Goal: Task Accomplishment & Management: Use online tool/utility

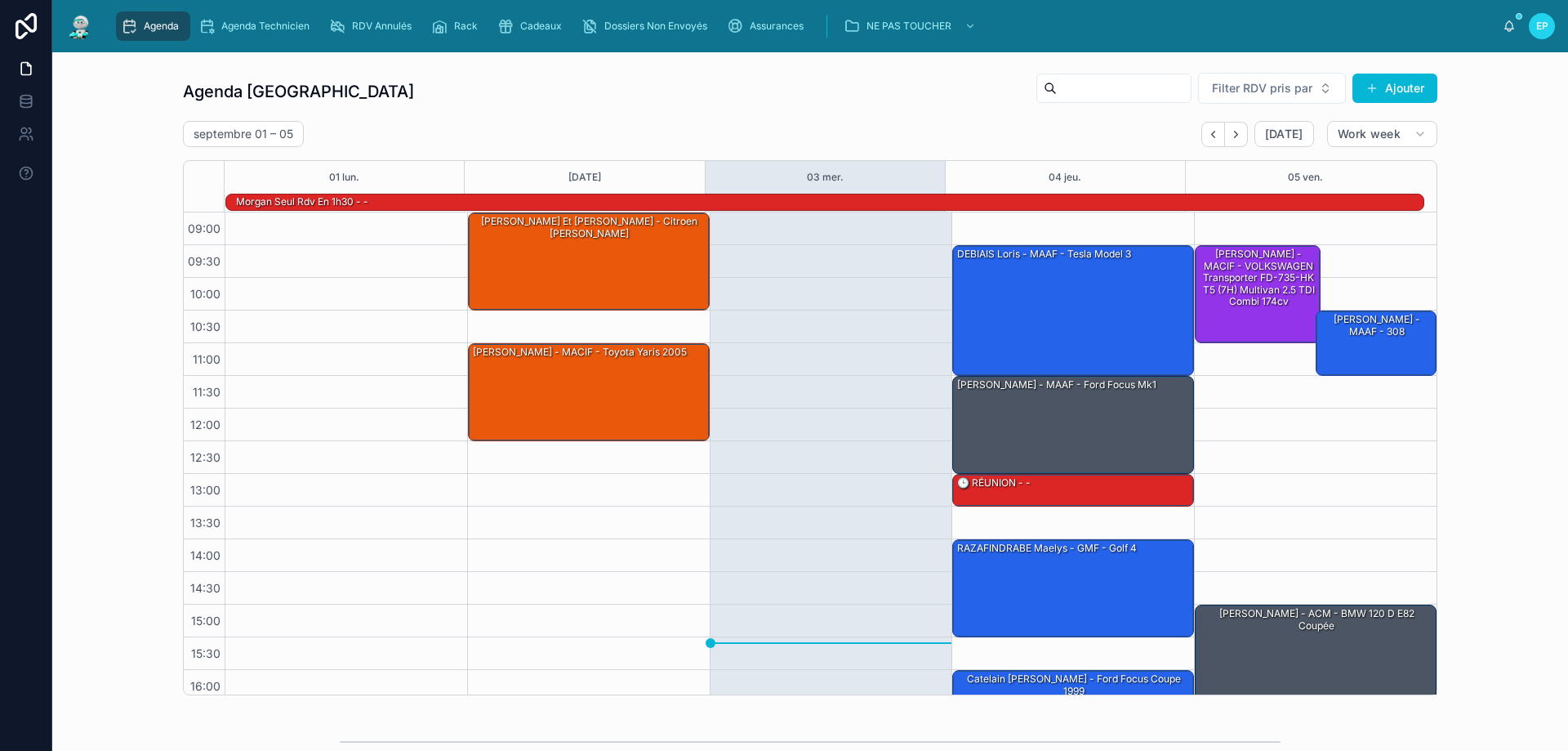
click at [1286, 444] on div "09:30 – 11:00 Guillaume Mairat - MACIF - VOLKSWAGEN Transporter FD-735-HK T5 (7…" at bounding box center [1315, 506] width 242 height 588
click at [1330, 313] on div at bounding box center [1376, 313] width 116 height 3
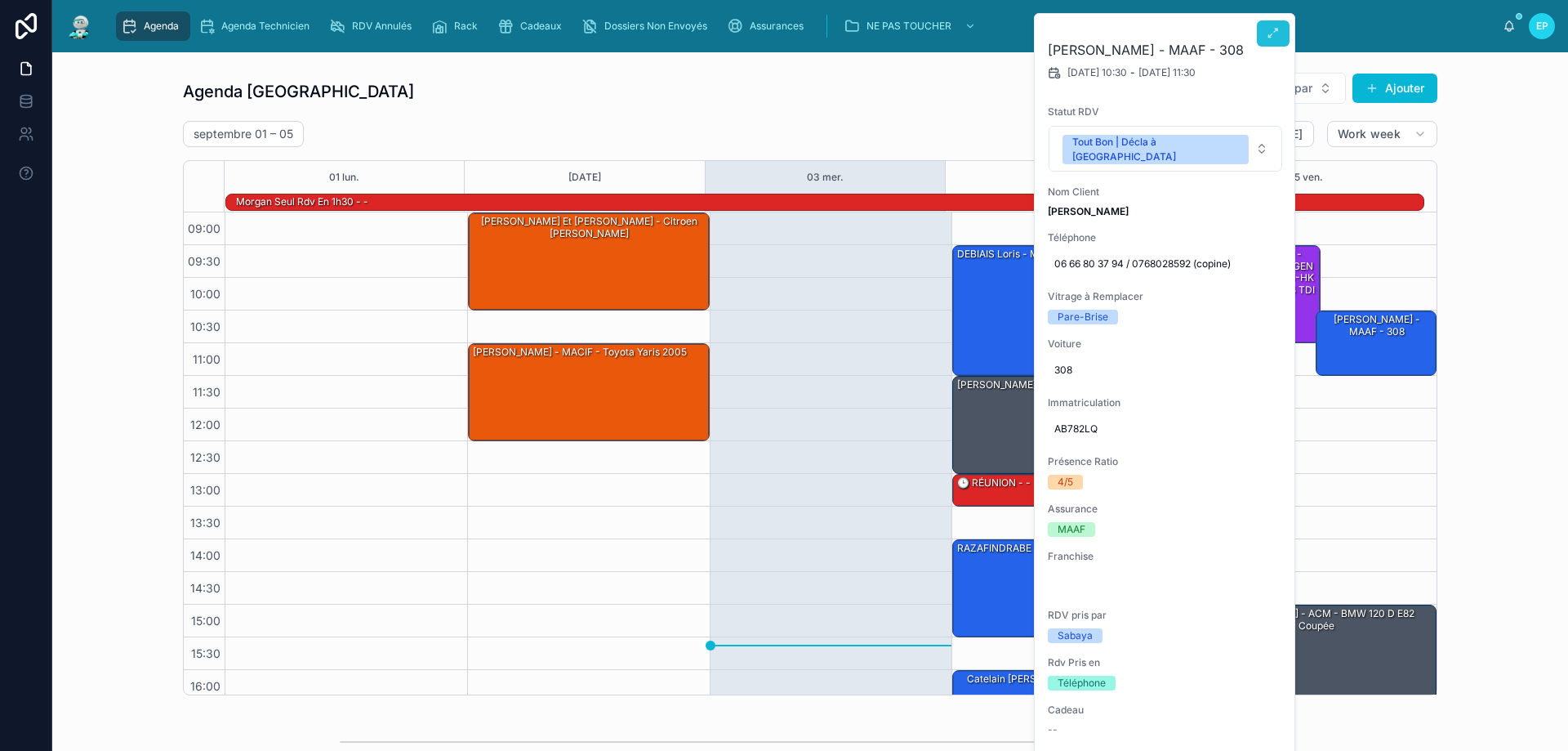
click at [1263, 34] on button at bounding box center [1273, 33] width 33 height 27
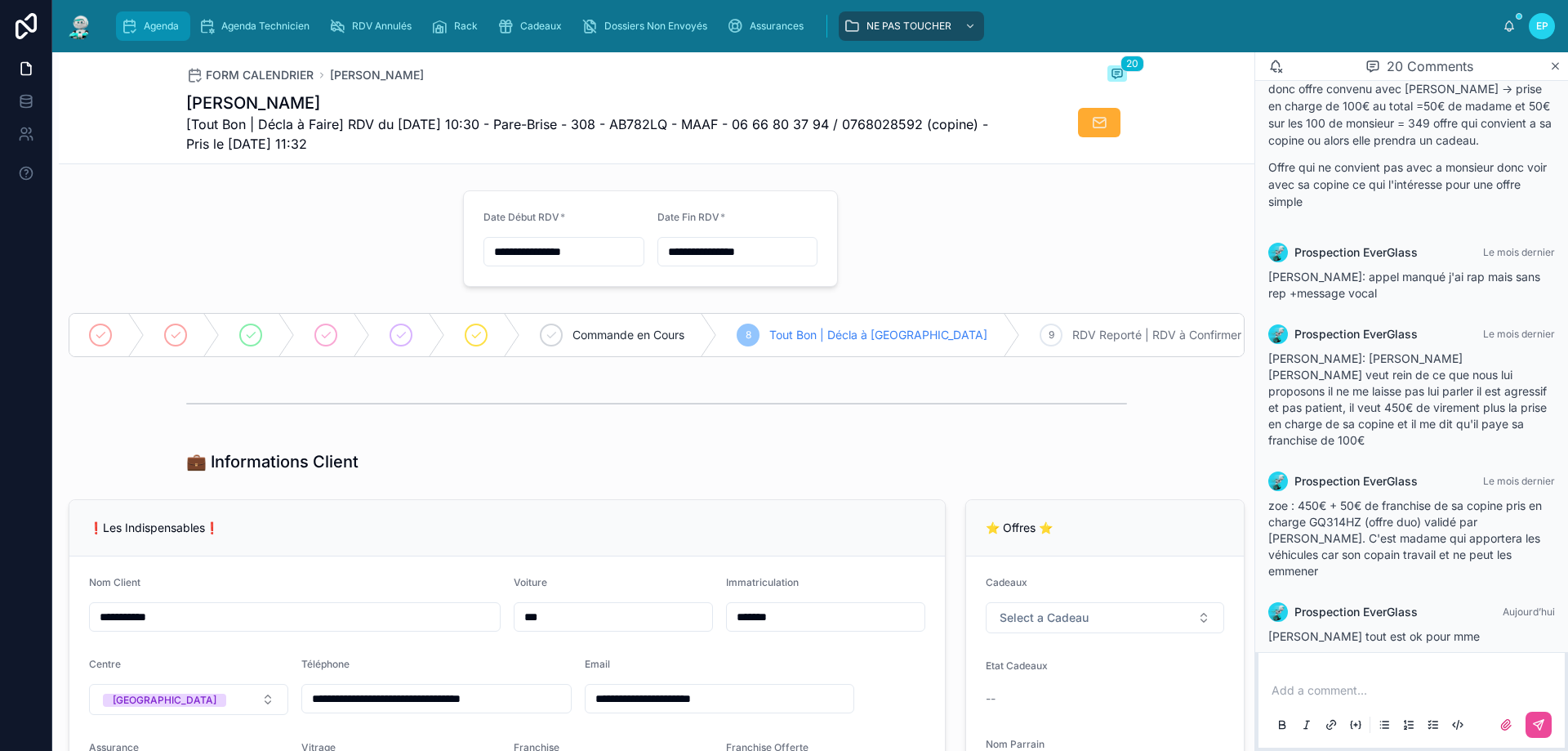
click at [165, 19] on span "Agenda" at bounding box center [161, 26] width 35 height 13
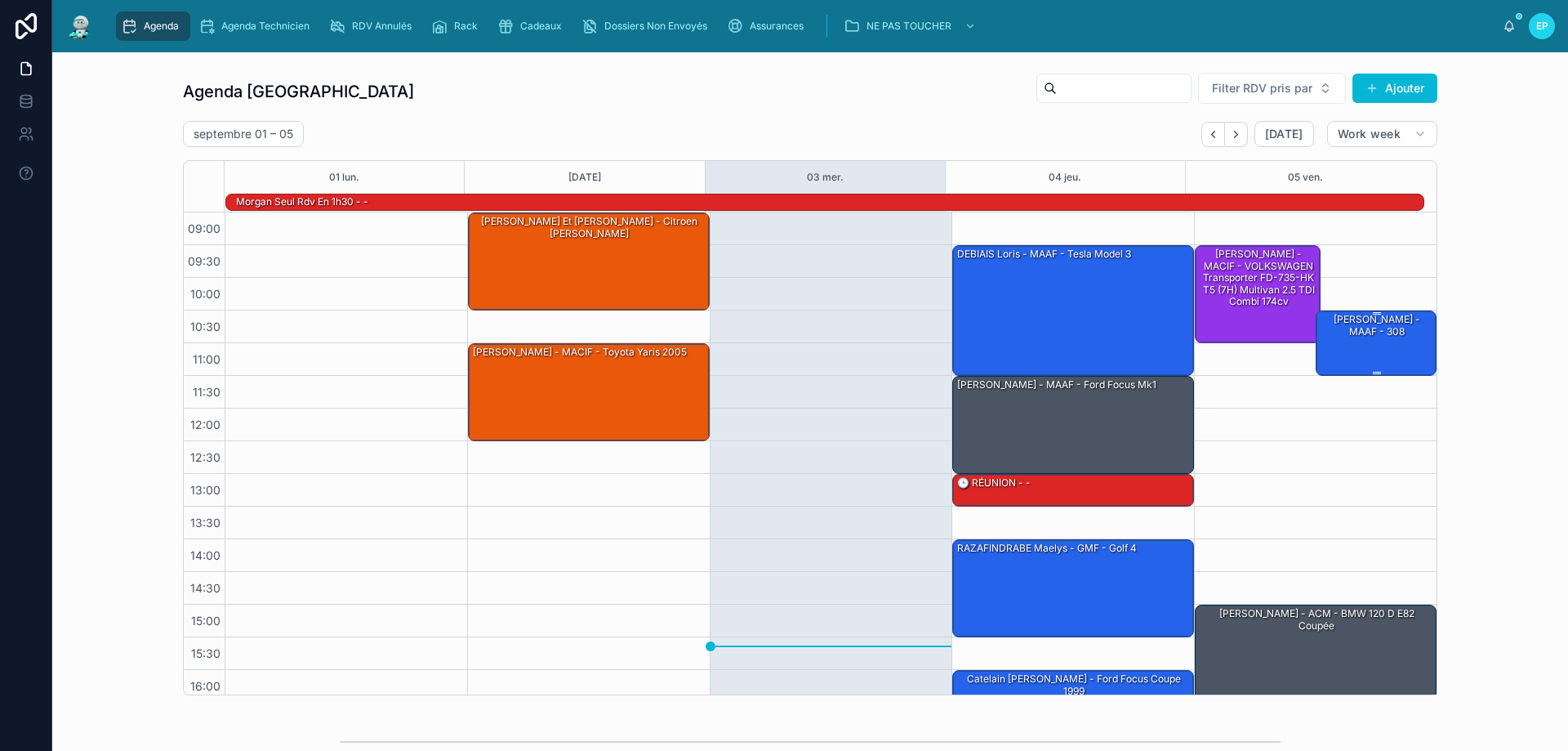
click at [1350, 340] on div "[PERSON_NAME] - MAAF - 308" at bounding box center [1376, 342] width 116 height 62
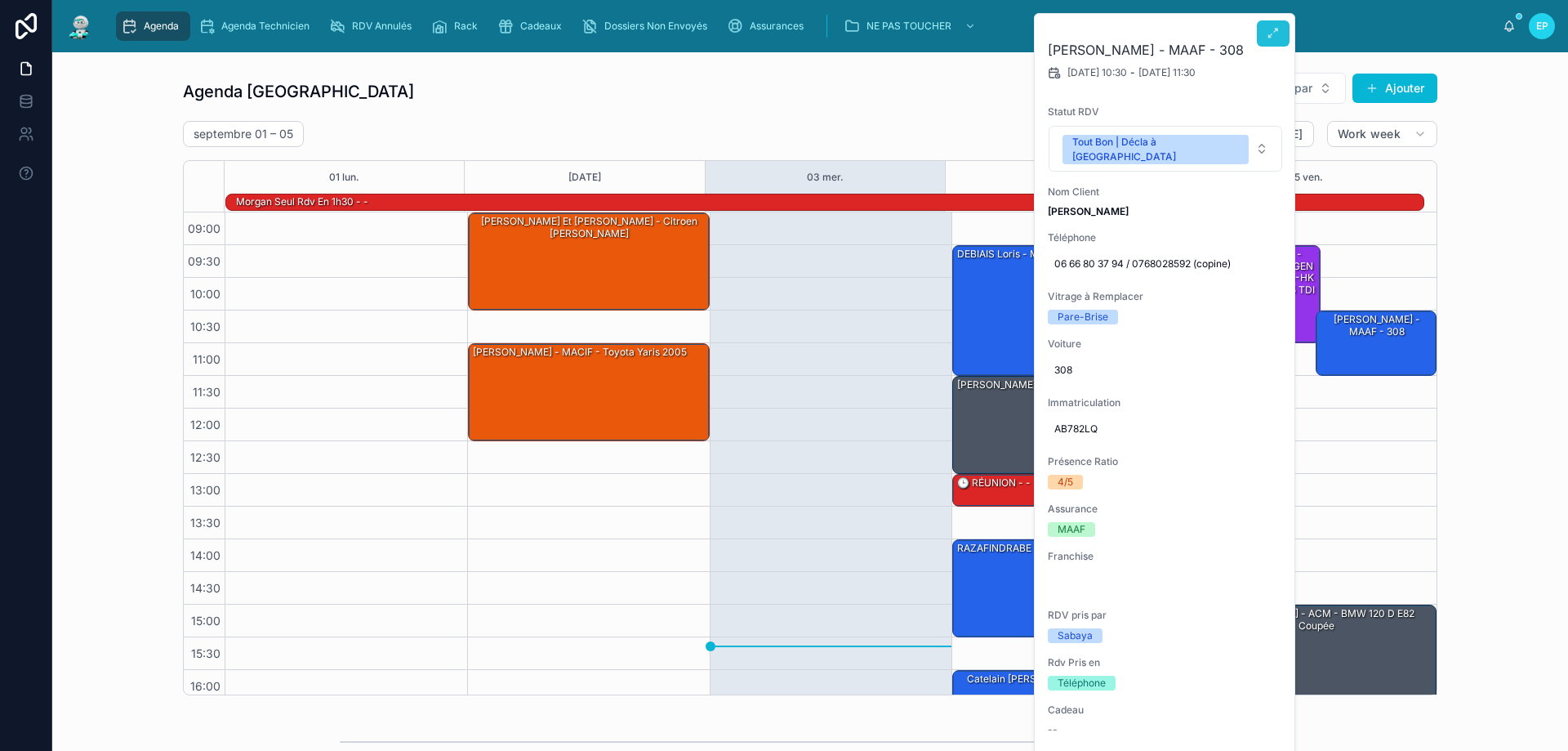
click at [1272, 35] on icon at bounding box center [1273, 33] width 13 height 13
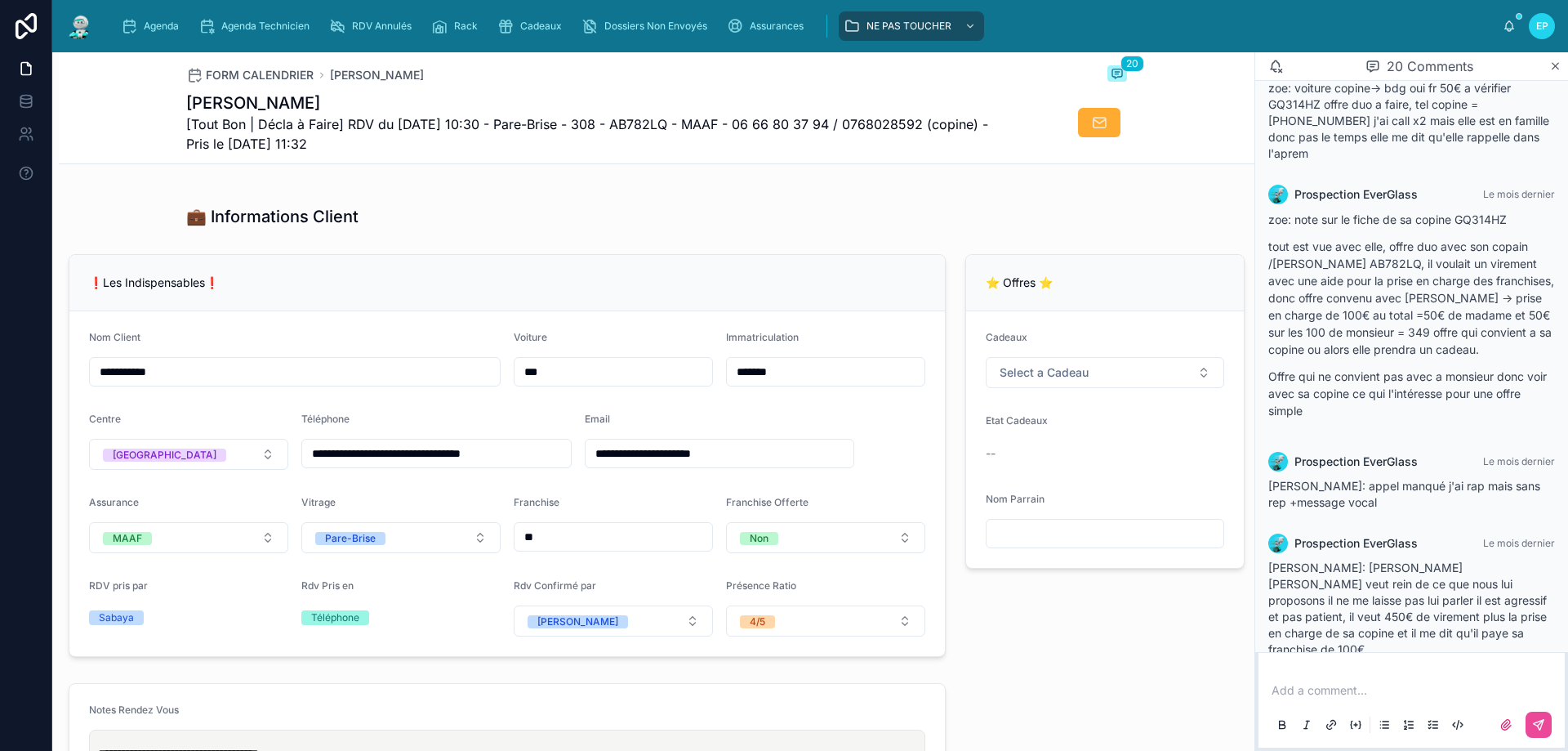
scroll to position [1861, 0]
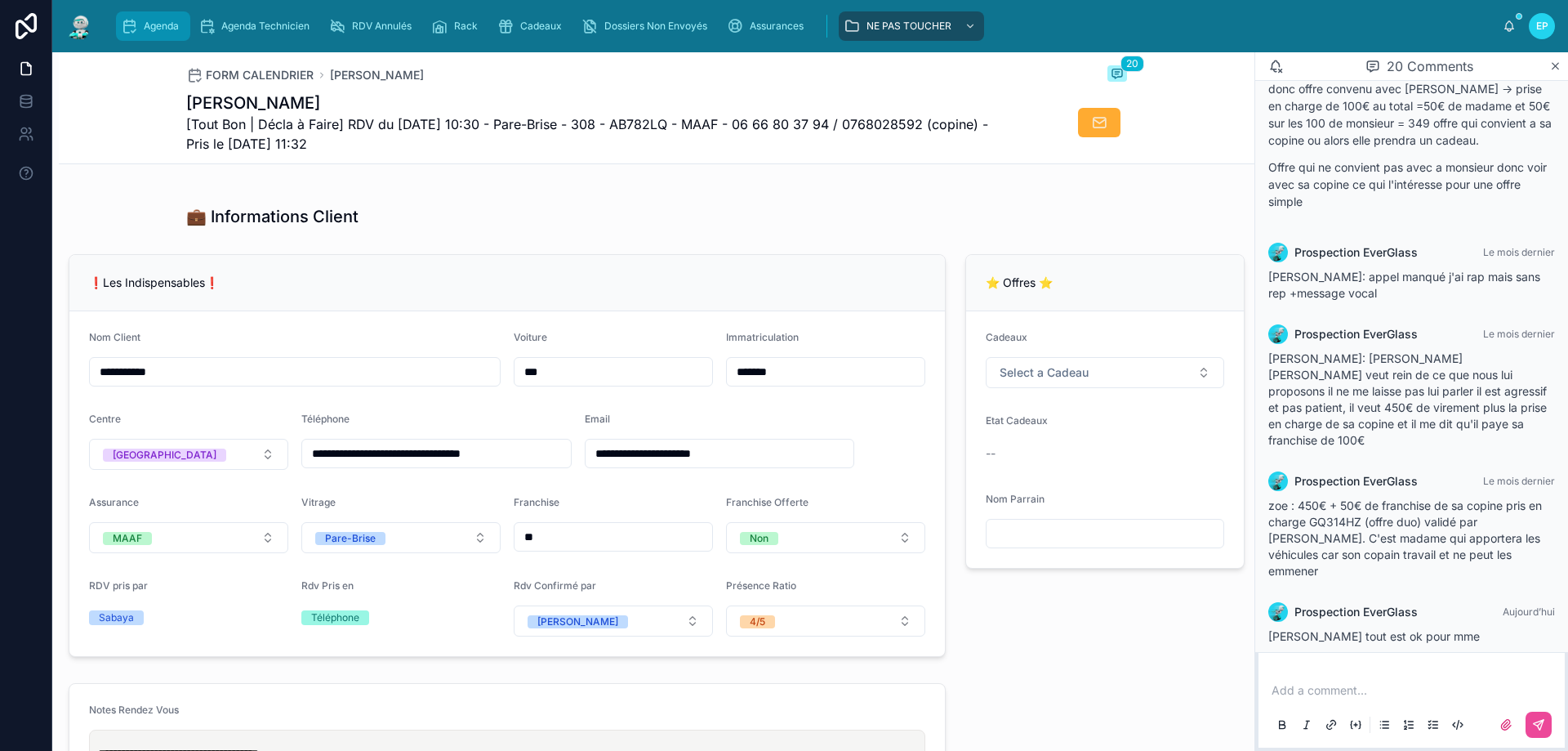
click at [131, 25] on icon "scrollable content" at bounding box center [129, 27] width 16 height 16
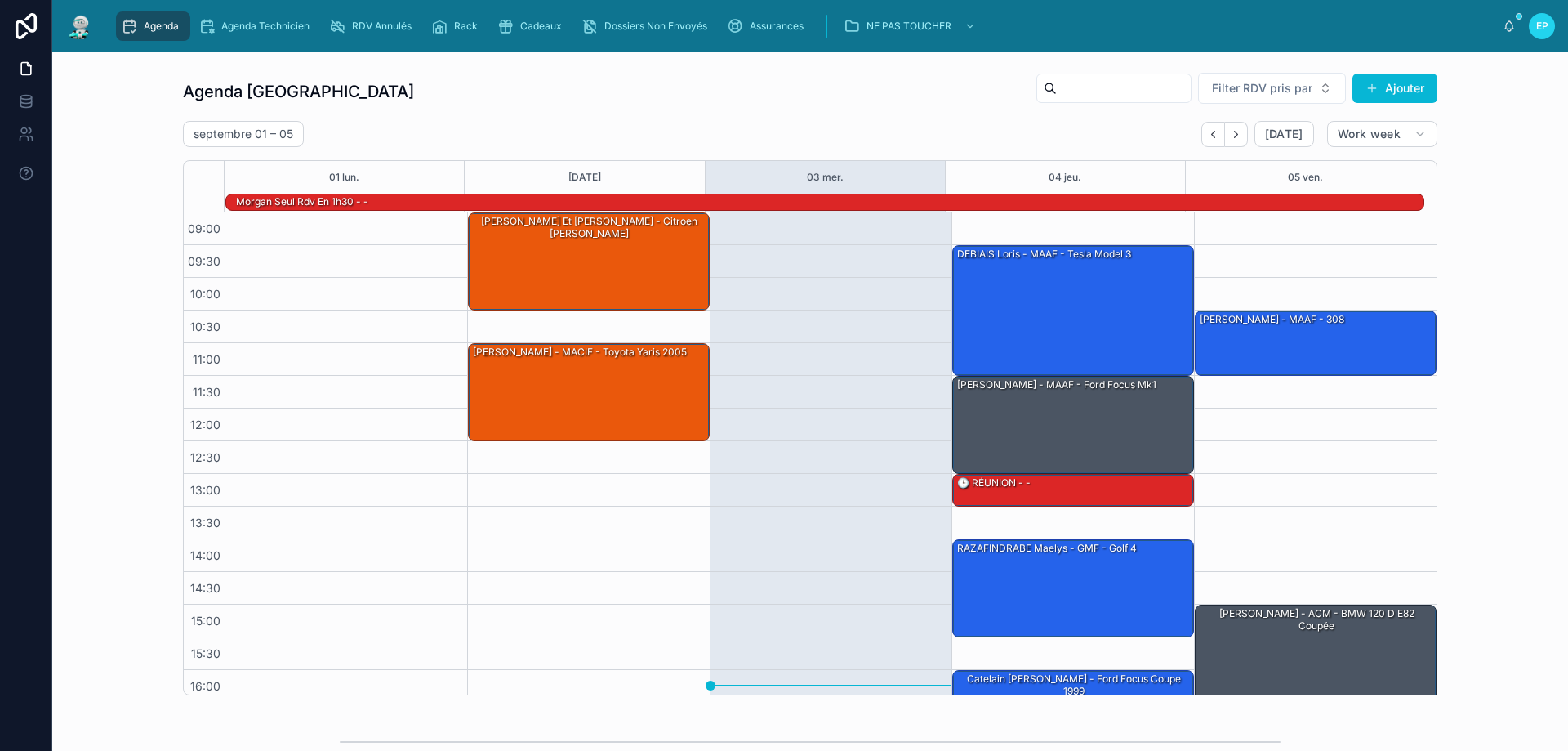
click at [116, 12] on link "Agenda" at bounding box center [153, 27] width 74 height 29
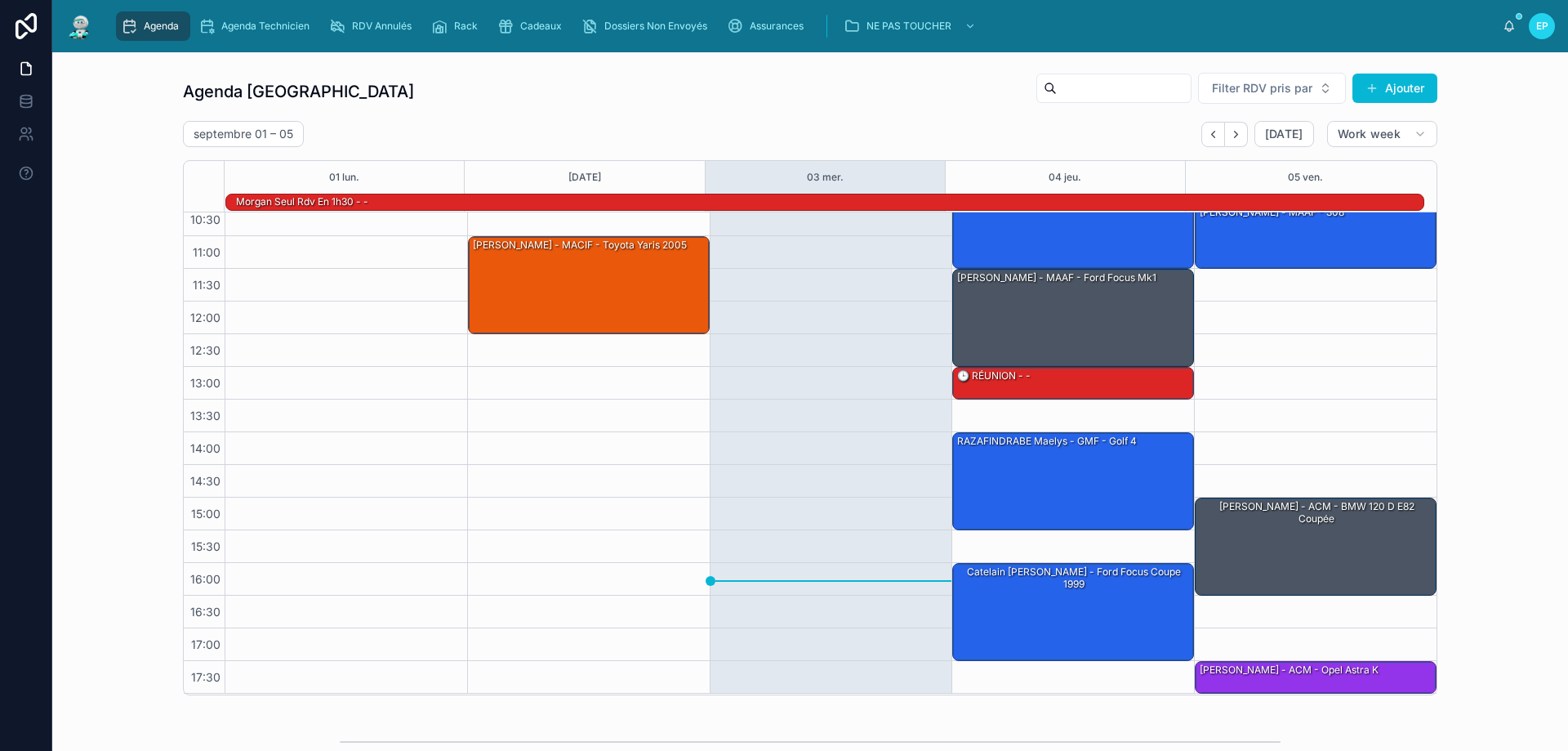
click at [1278, 365] on div "10:30 – 11:30 Mr Aguillon - MAAF - 308 15:00 – 16:30 Lenny Lecocq - ACM - BMW 1…" at bounding box center [1315, 399] width 242 height 588
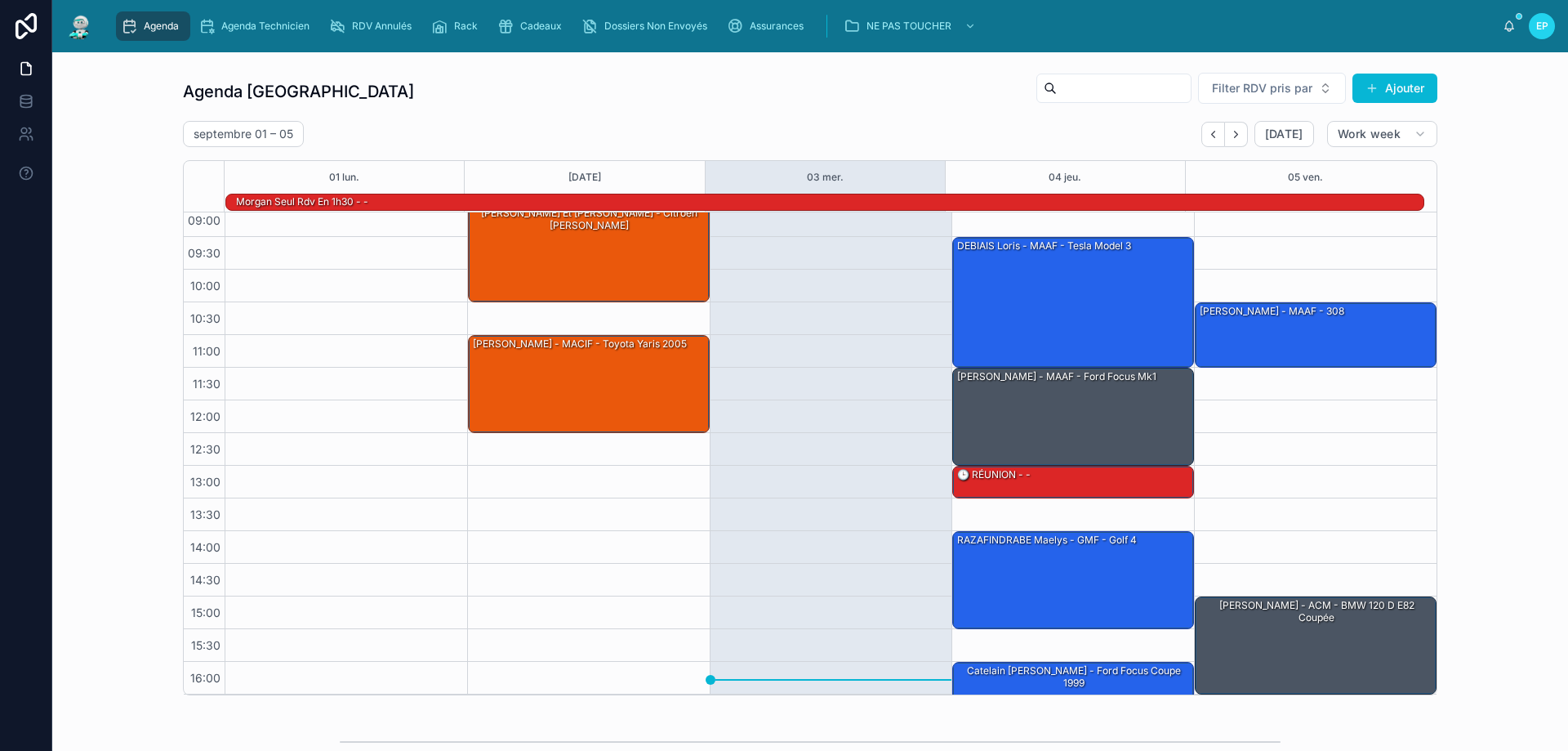
scroll to position [0, 0]
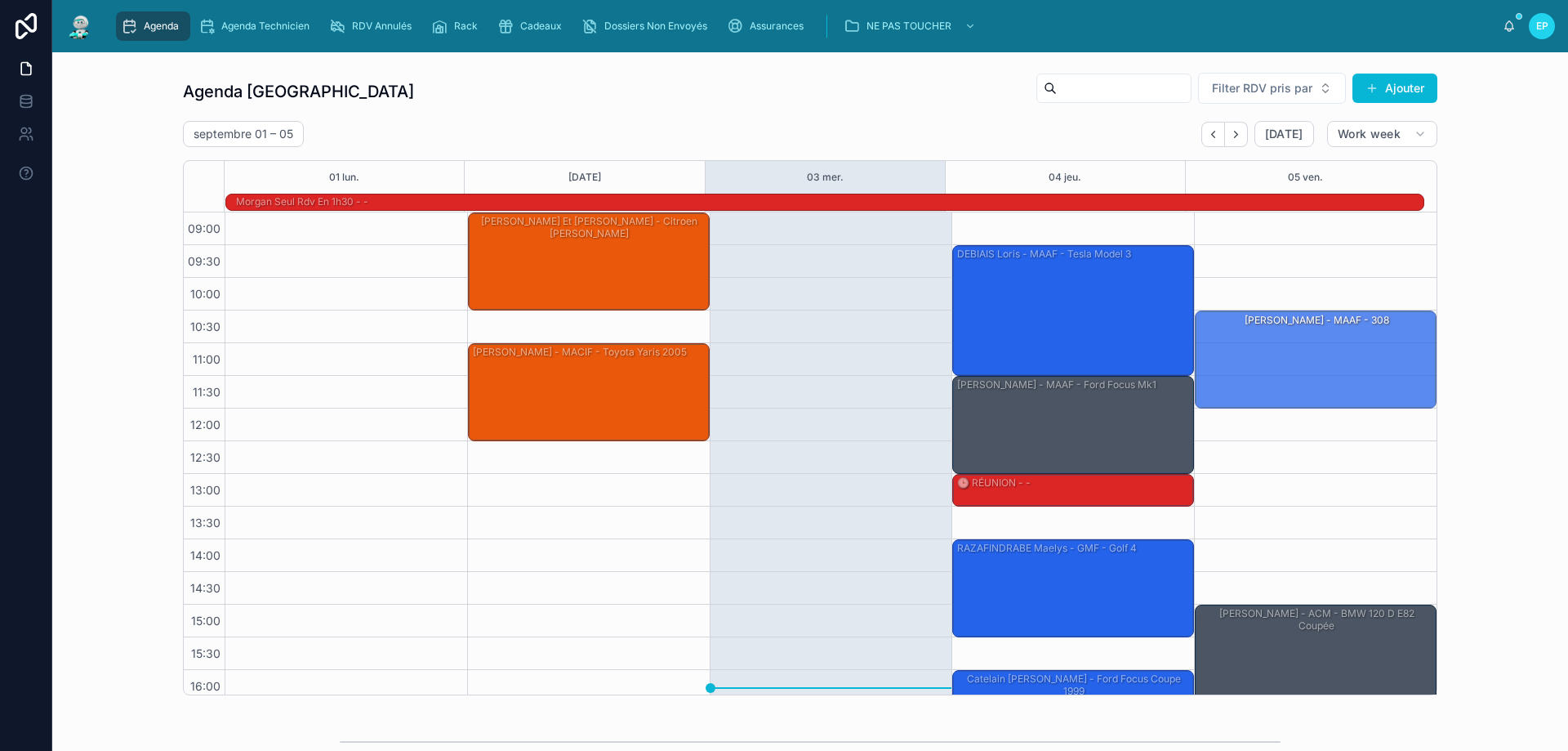
drag, startPoint x: 1301, startPoint y: 371, endPoint x: 1297, endPoint y: 414, distance: 43.2
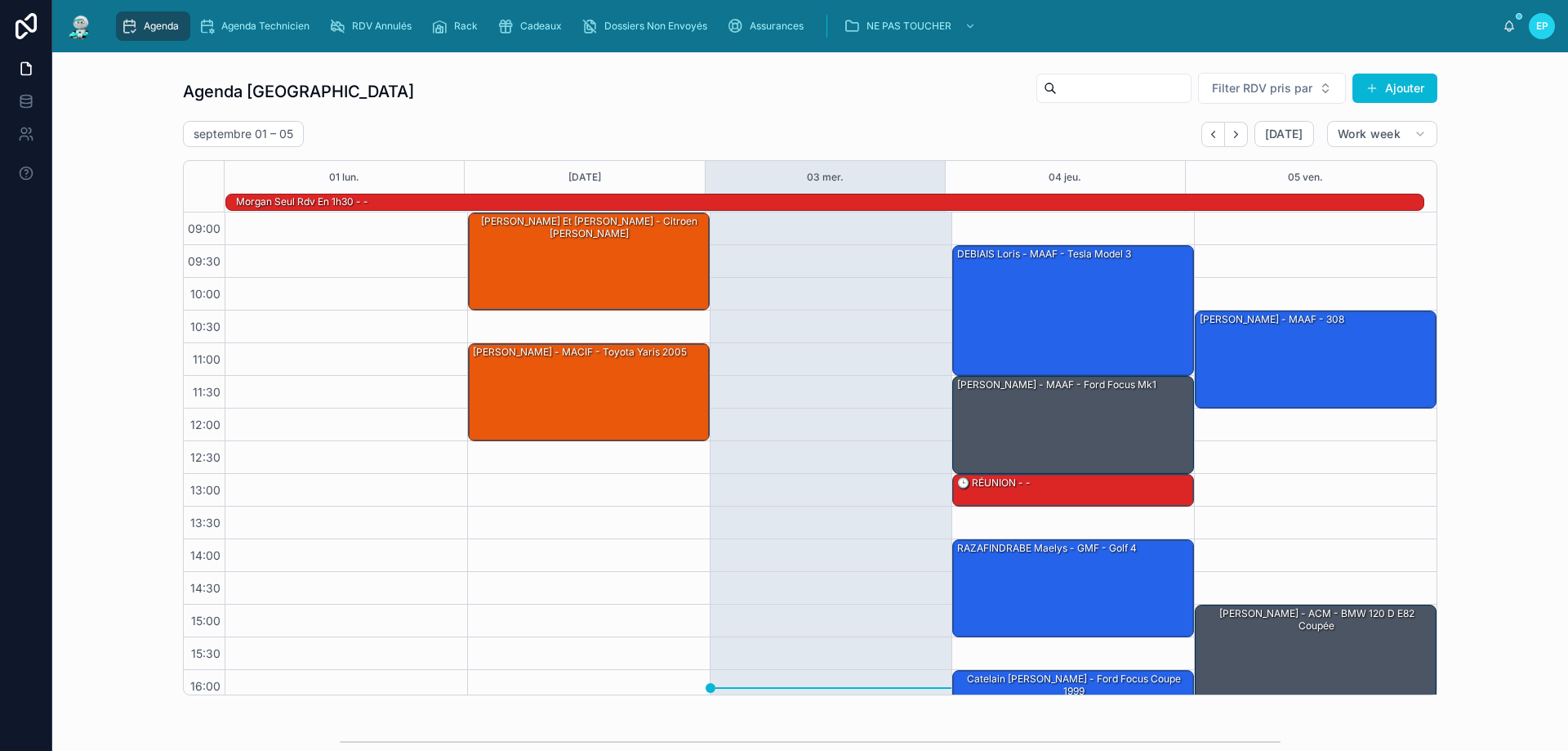
click at [1264, 531] on div "10:30 – 12:00 Mr Aguillon - MAAF - 308 15:00 – 16:30 Lenny Lecocq - ACM - BMW 1…" at bounding box center [1315, 506] width 242 height 588
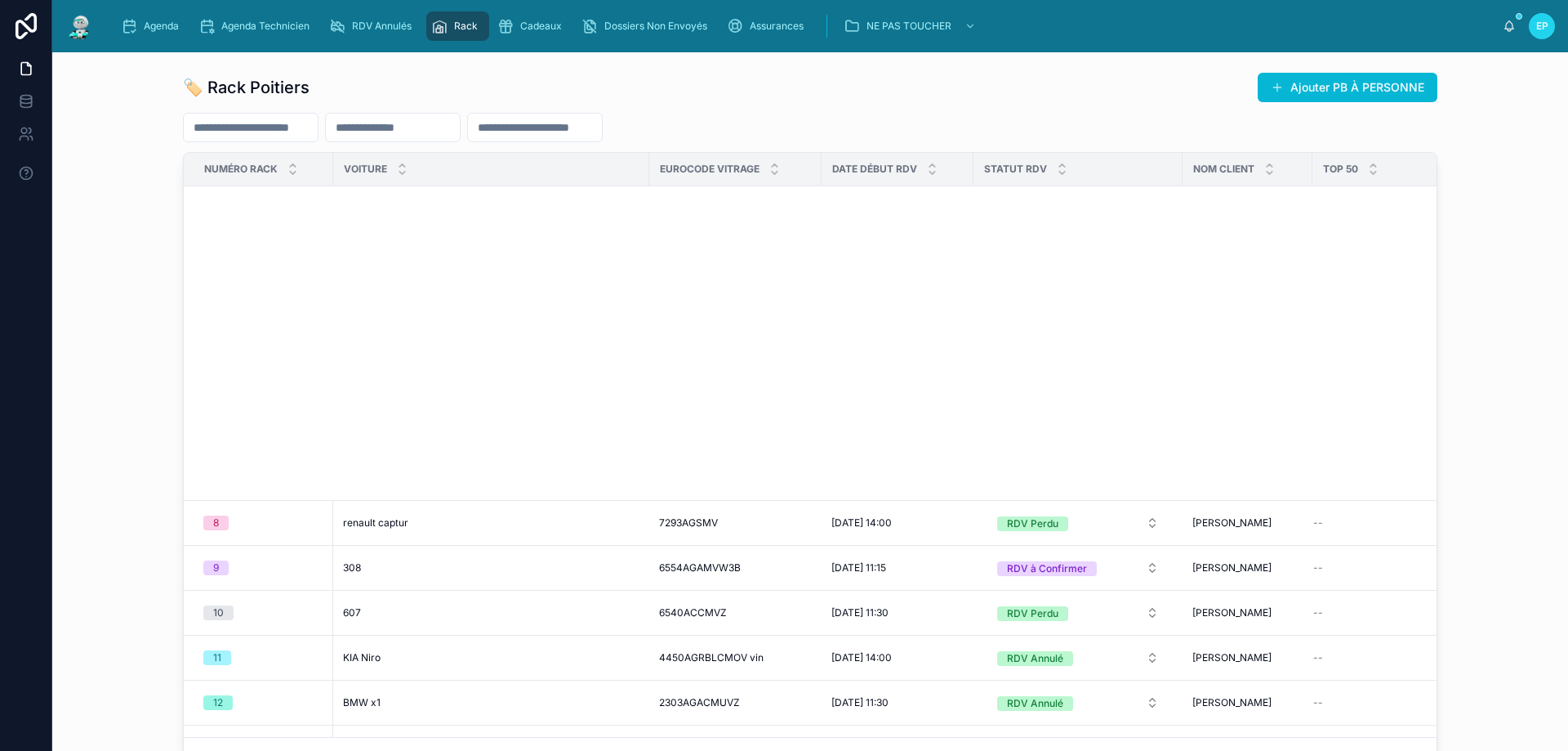
scroll to position [817, 0]
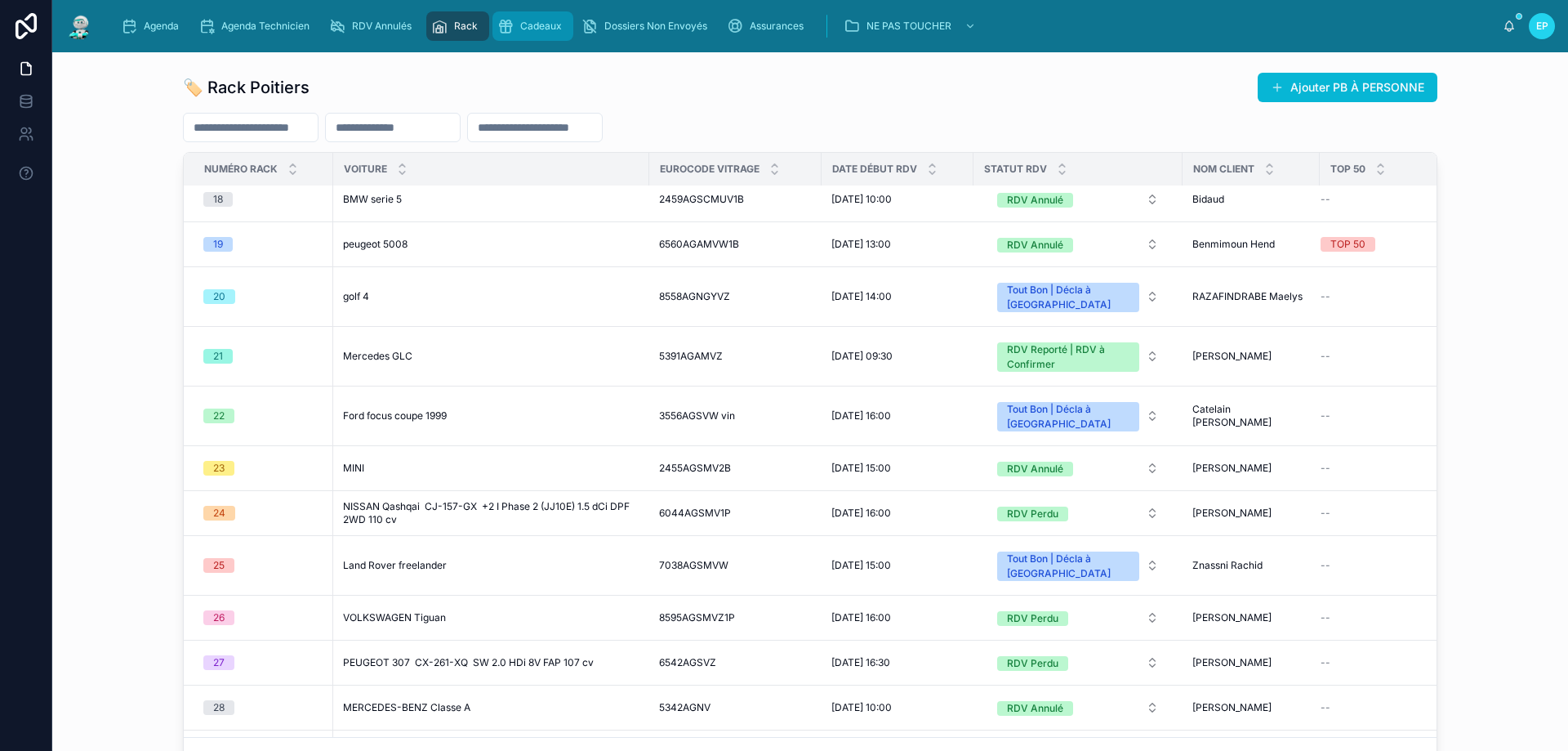
click at [534, 17] on div "Cadeaux" at bounding box center [533, 26] width 71 height 27
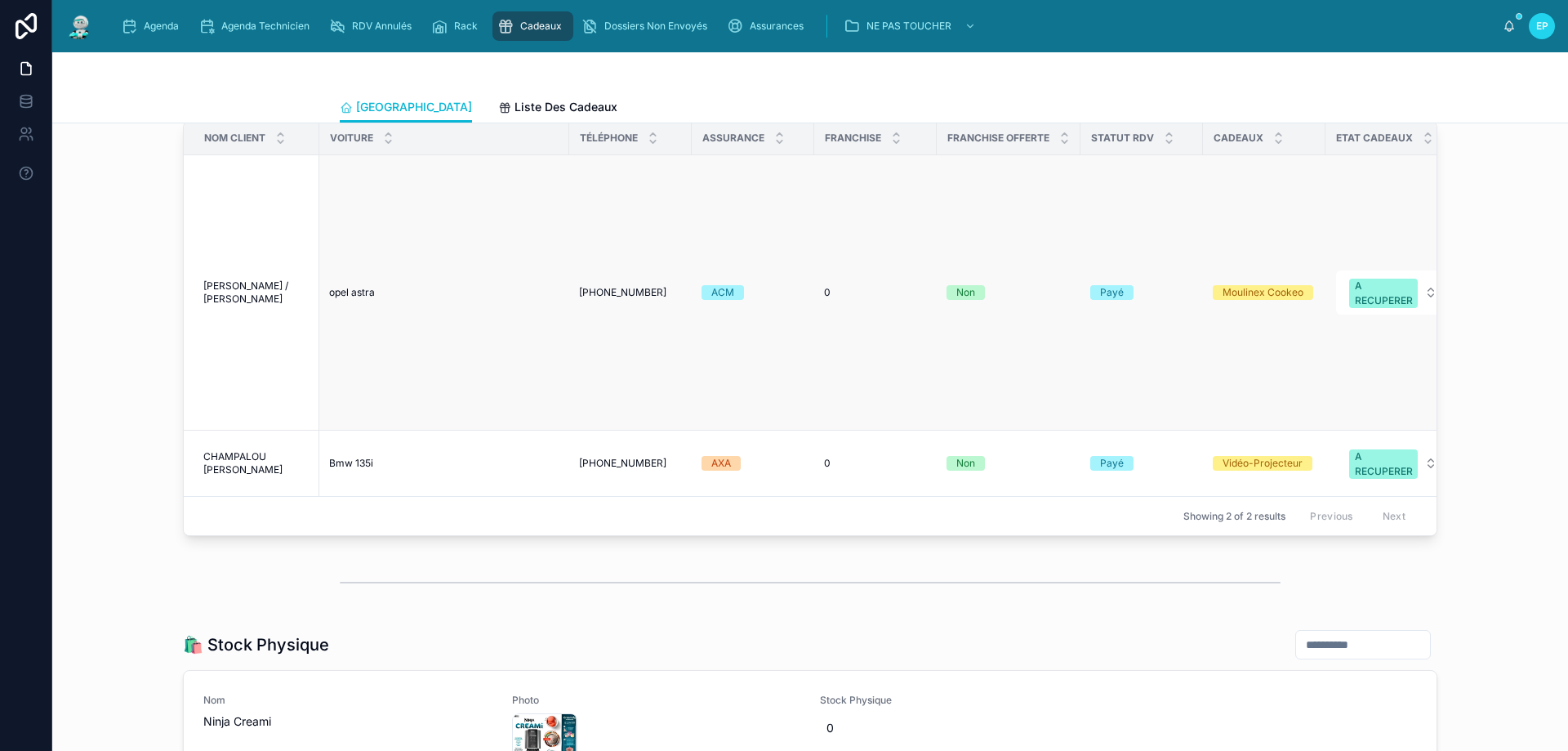
scroll to position [1307, 0]
click at [1428, 338] on td at bounding box center [1429, 295] width 2 height 275
click at [1424, 316] on button "A RECUPERER" at bounding box center [1392, 295] width 114 height 44
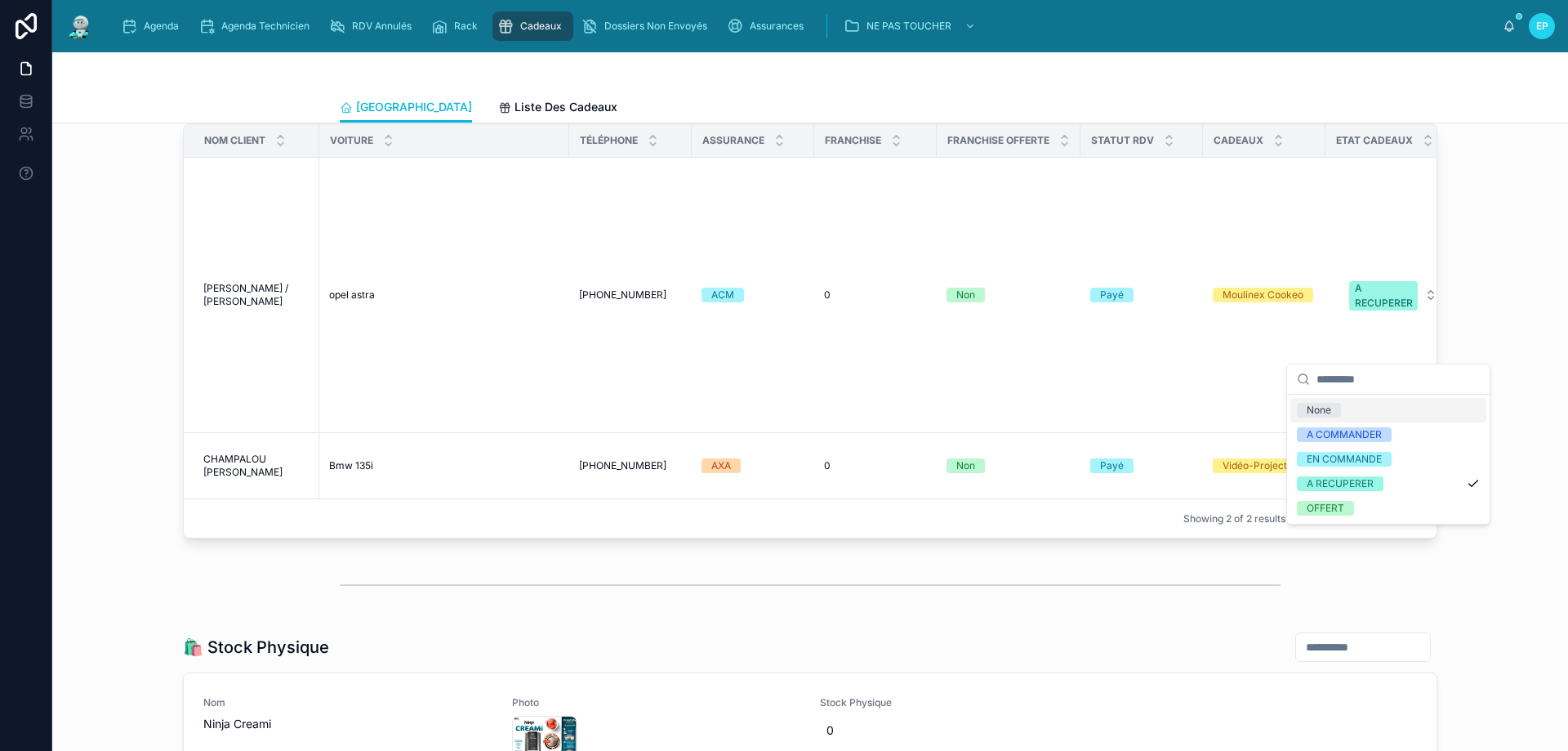
click at [1482, 312] on div "📍 Cadeaux À Récupérer Nom Client Voiture Téléphone Assurance Franchise Franchis…" at bounding box center [809, 307] width 1489 height 476
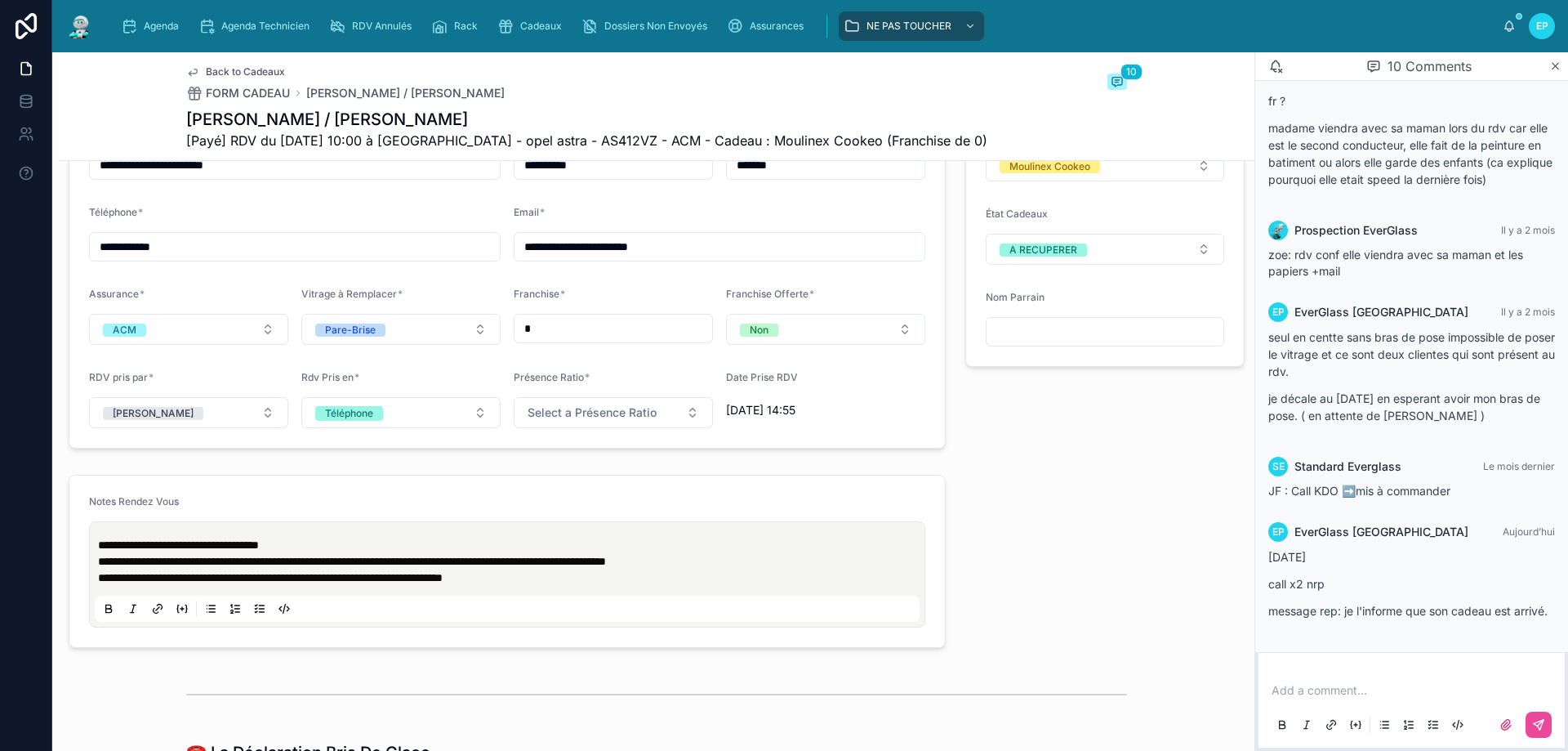
scroll to position [1389, 0]
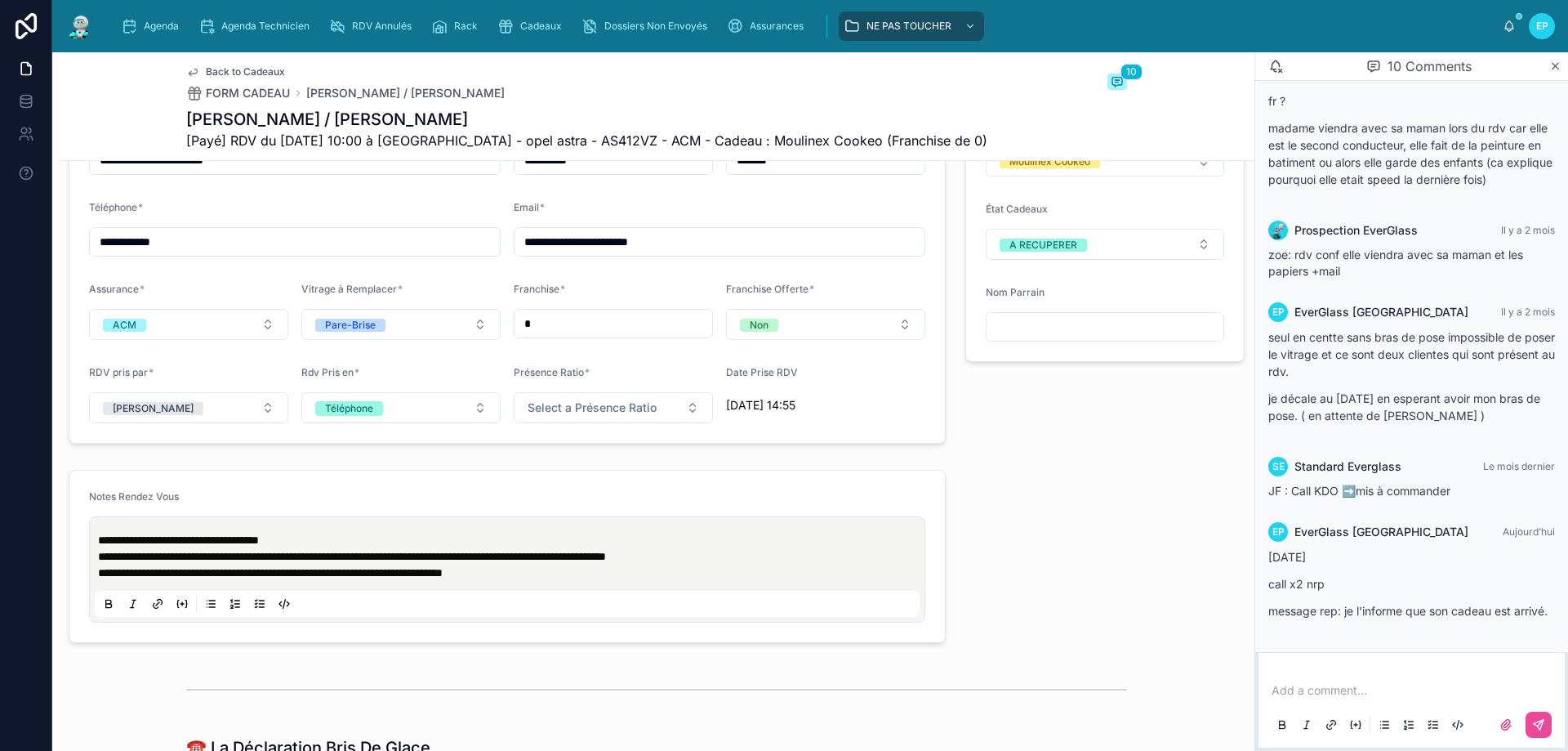
click at [1333, 686] on p at bounding box center [1413, 691] width 286 height 16
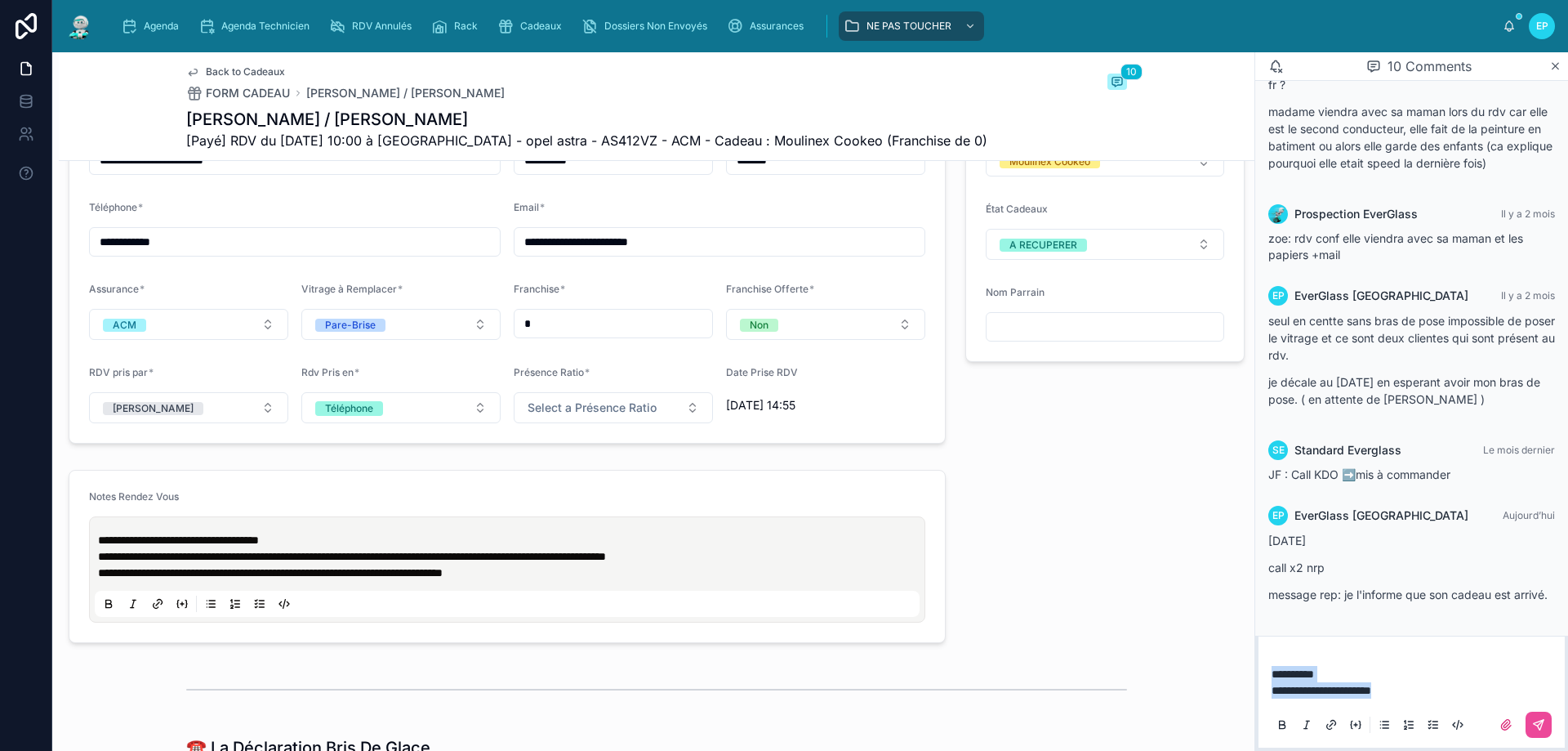
drag, startPoint x: 1417, startPoint y: 694, endPoint x: 1156, endPoint y: 676, distance: 261.6
click at [1156, 676] on div "**********" at bounding box center [809, 402] width 1515 height 699
copy div "**********"
click at [101, 535] on span "**********" at bounding box center [178, 540] width 161 height 12
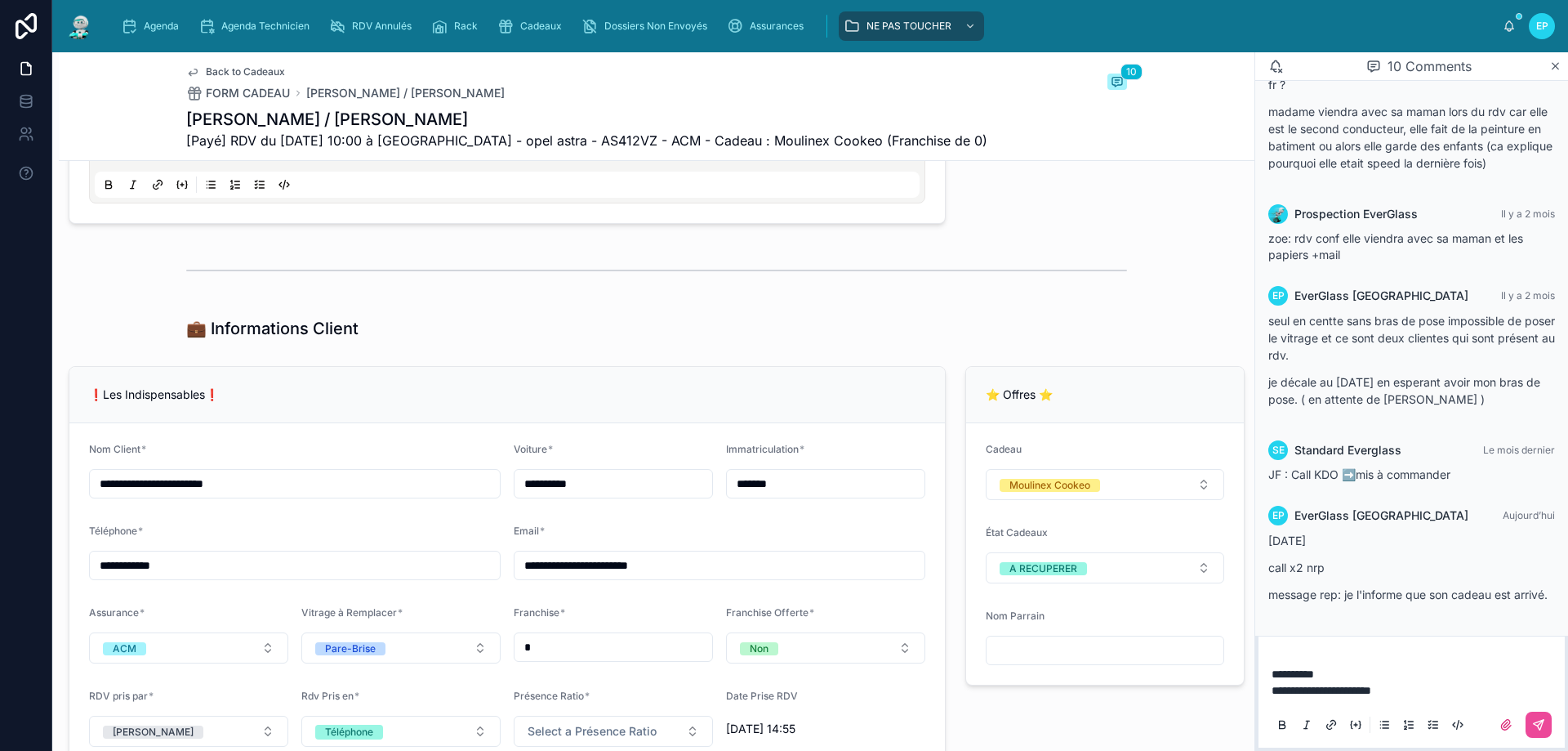
scroll to position [981, 0]
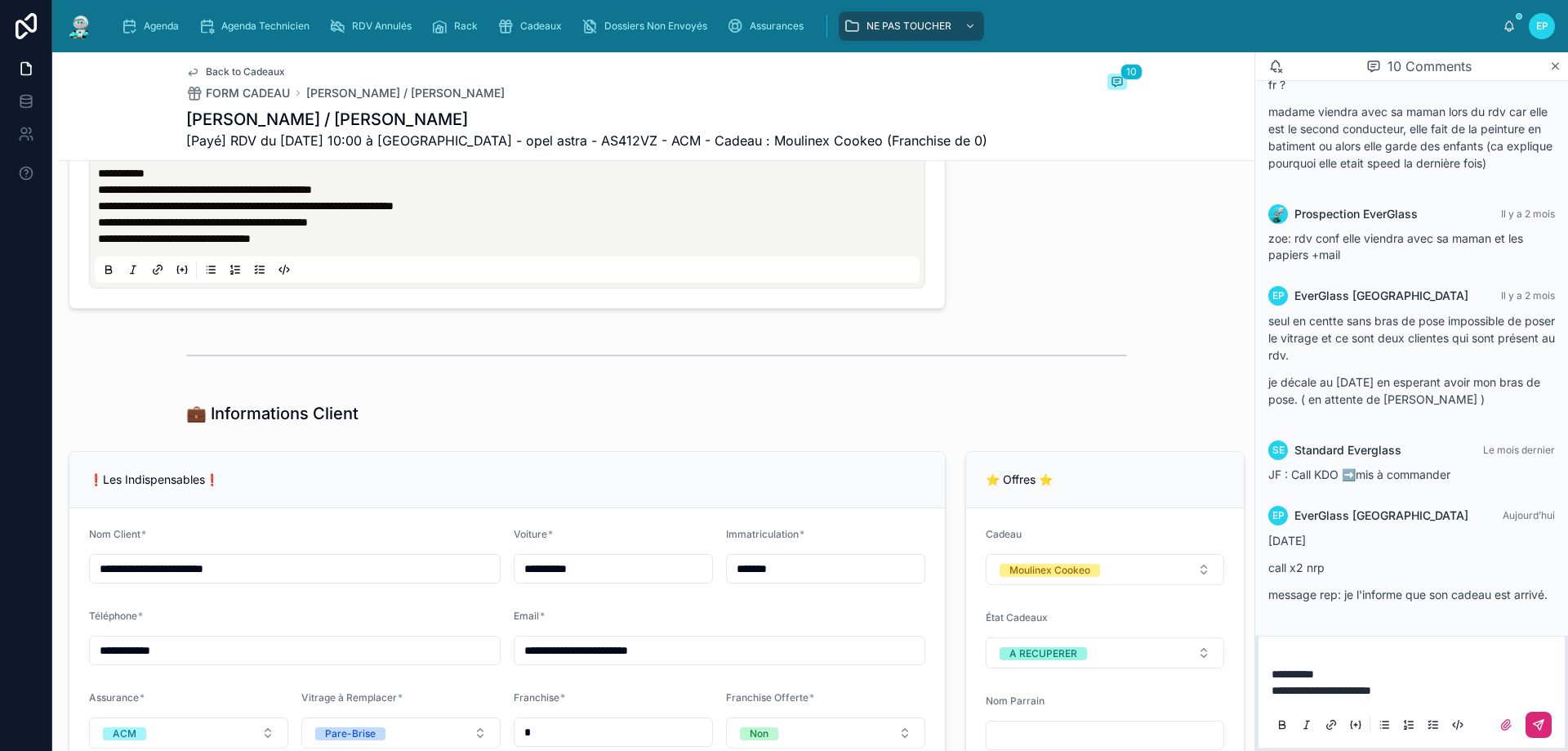
click at [1539, 728] on icon at bounding box center [1538, 724] width 13 height 13
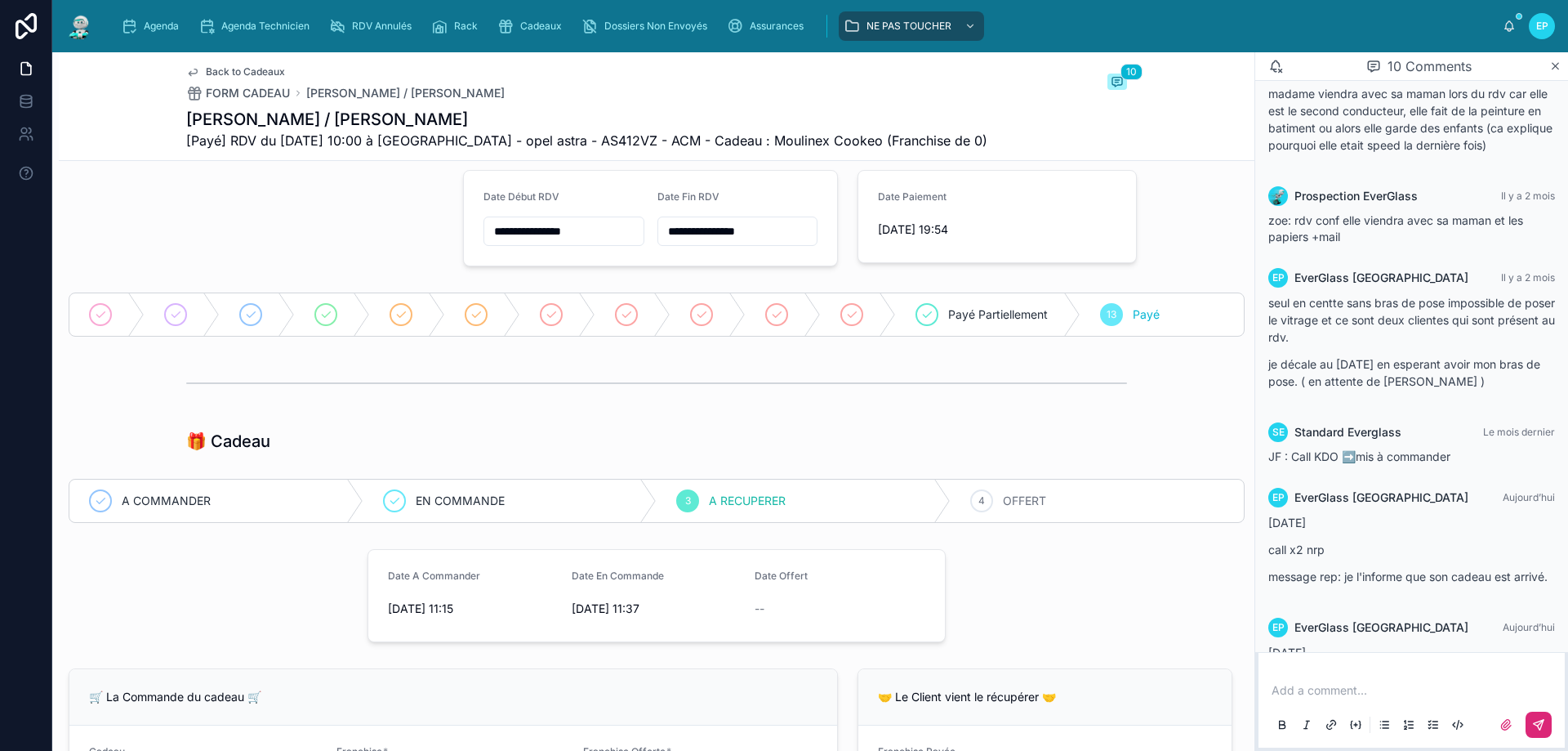
scroll to position [0, 0]
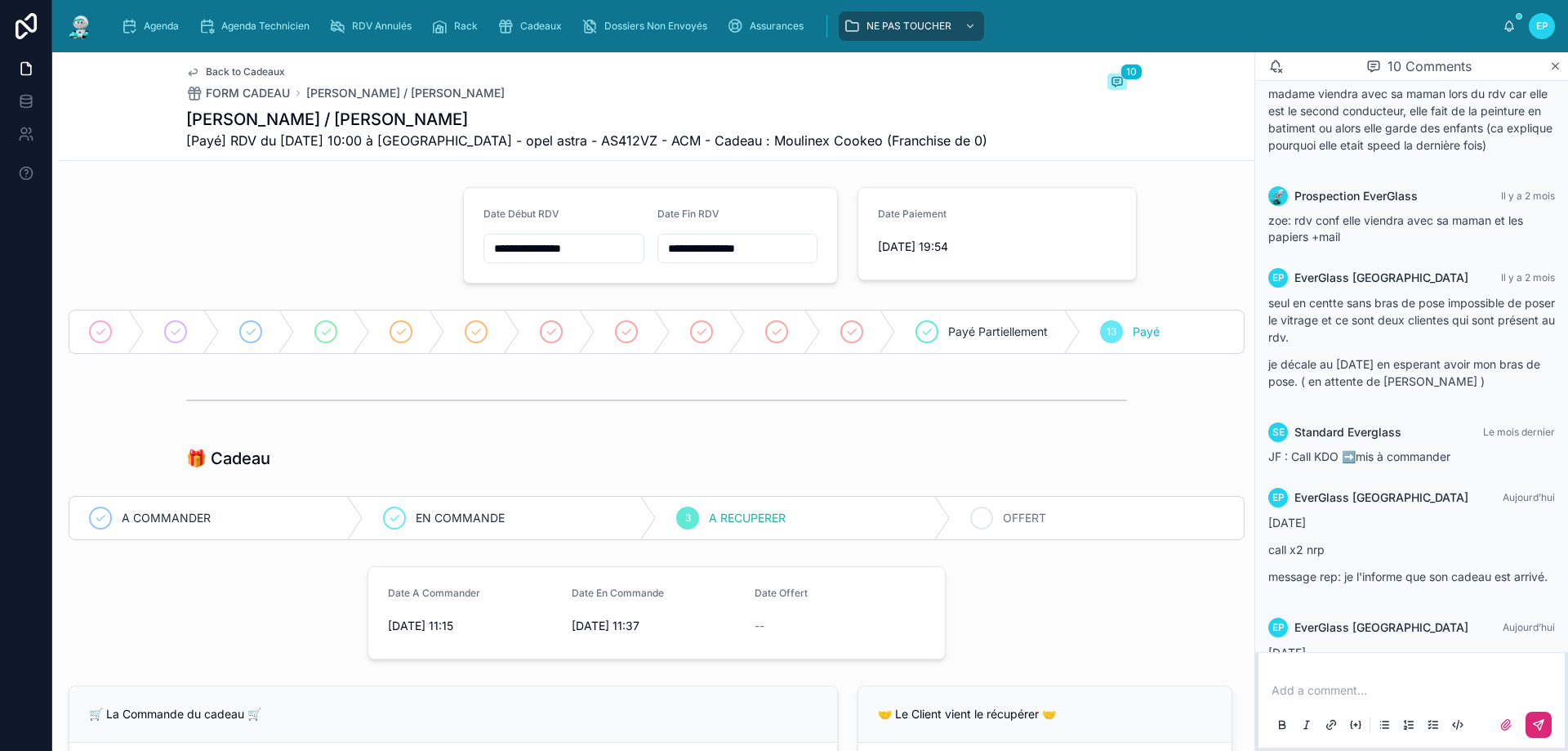
click at [1008, 515] on span "OFFERT" at bounding box center [1024, 518] width 43 height 16
click at [763, 409] on div at bounding box center [656, 400] width 941 height 41
click at [1054, 397] on div at bounding box center [656, 400] width 941 height 41
click at [164, 26] on span "Agenda" at bounding box center [161, 26] width 35 height 13
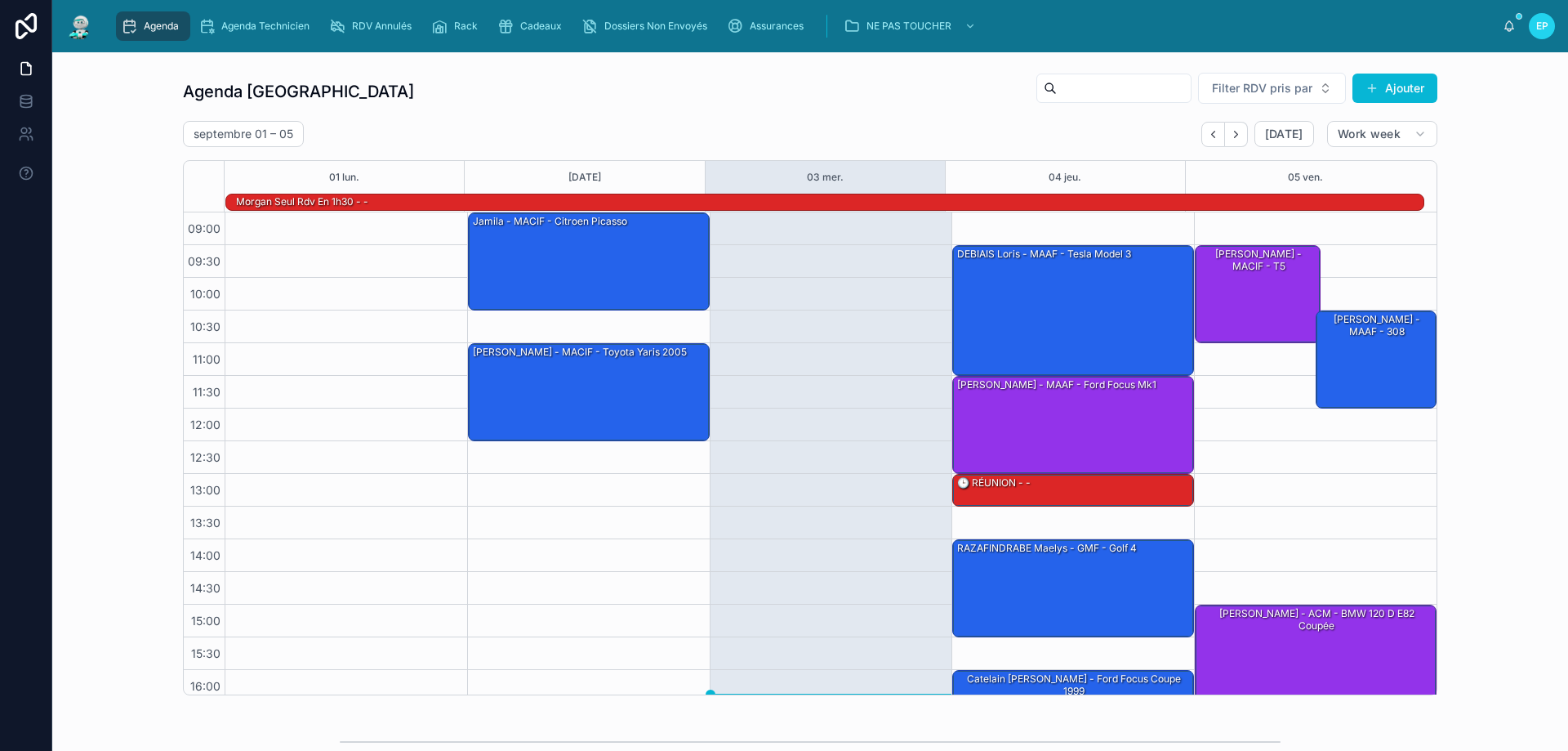
scroll to position [107, 0]
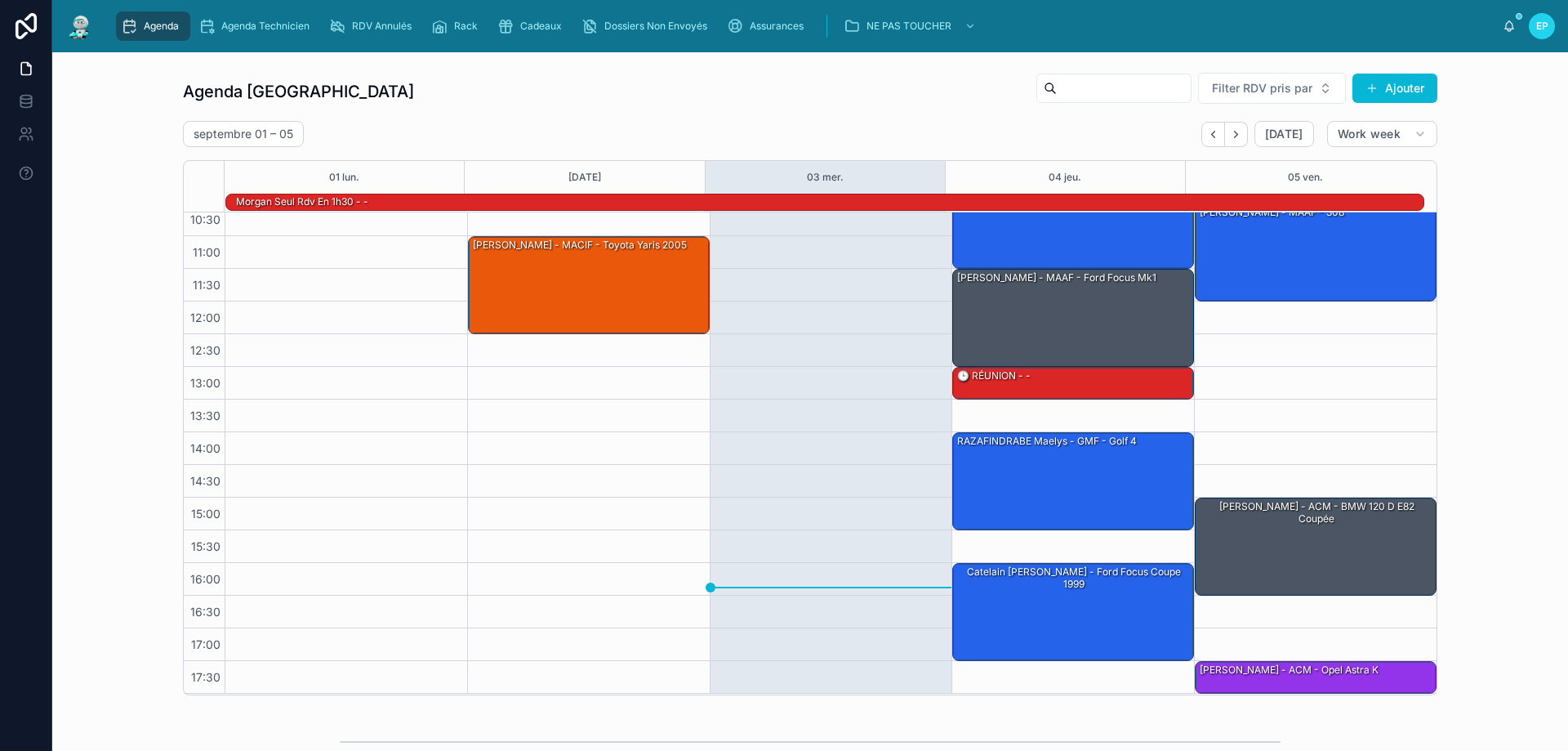
click at [767, 477] on div at bounding box center [830, 399] width 242 height 588
